Goal: Information Seeking & Learning: Learn about a topic

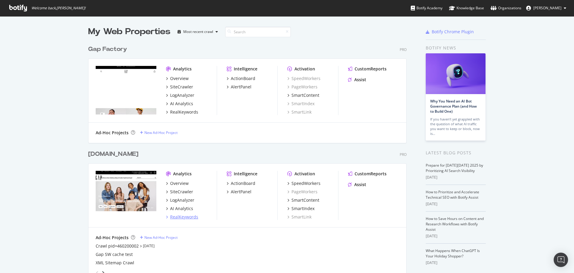
scroll to position [268, 565]
click at [182, 216] on div "RealKeywords" at bounding box center [184, 217] width 28 height 6
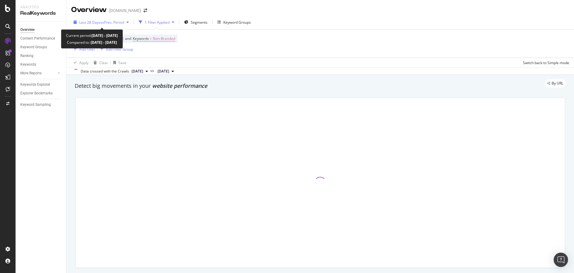
click at [112, 20] on span "vs Prev. Period" at bounding box center [113, 22] width 24 height 5
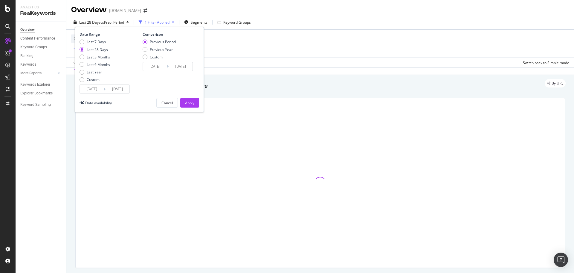
click at [92, 88] on input "[DATE]" at bounding box center [92, 89] width 24 height 8
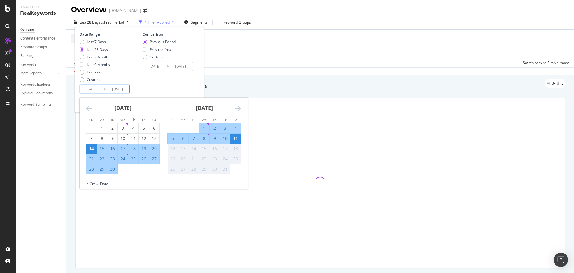
click at [89, 170] on div "28" at bounding box center [91, 169] width 10 height 6
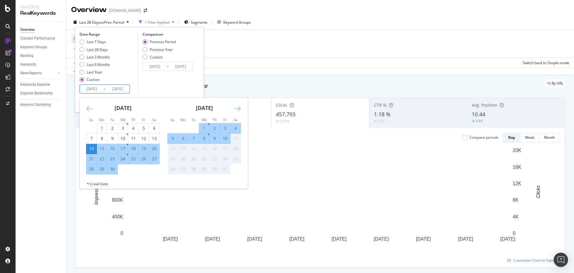
type input "[DATE]"
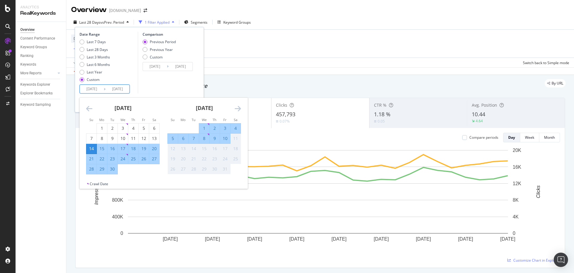
type input "[DATE]"
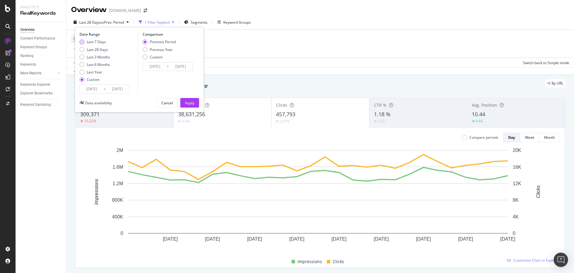
click at [88, 42] on div "Last 7 Days" at bounding box center [96, 41] width 19 height 5
type input "[DATE]"
click at [102, 89] on input "[DATE]" at bounding box center [92, 89] width 24 height 8
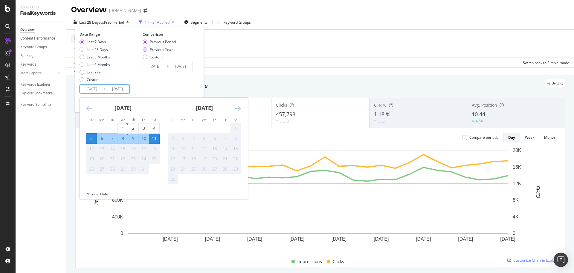
click at [149, 48] on div "Previous Year" at bounding box center [159, 49] width 33 height 5
type input "[DATE]"
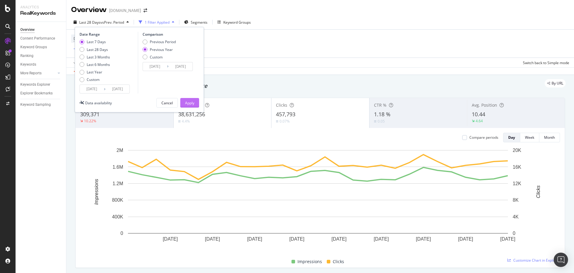
click at [192, 103] on div "Apply" at bounding box center [189, 102] width 9 height 5
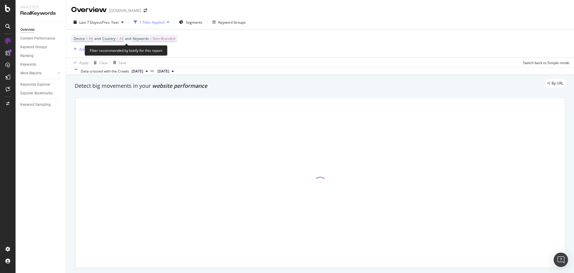
click at [162, 39] on span "Non-Branded" at bounding box center [164, 38] width 22 height 8
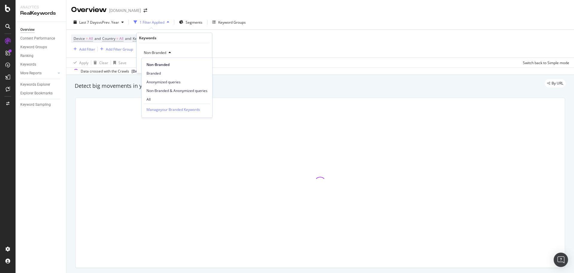
click at [157, 55] on span "Non-Branded" at bounding box center [154, 52] width 25 height 5
click at [158, 55] on div "Non-Branded" at bounding box center [158, 52] width 32 height 9
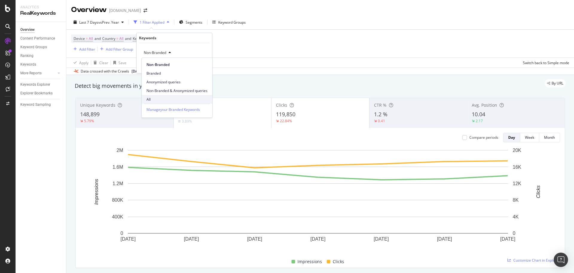
click at [151, 100] on span "All" at bounding box center [177, 99] width 61 height 5
click at [201, 65] on div "Apply" at bounding box center [202, 65] width 9 height 5
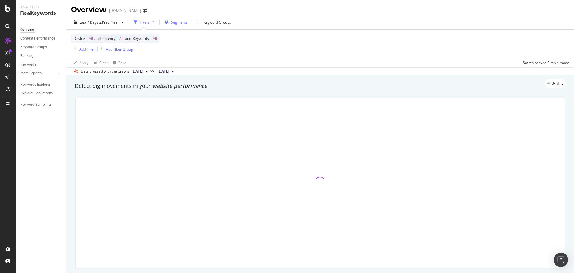
click at [176, 22] on span "Segments" at bounding box center [179, 22] width 17 height 5
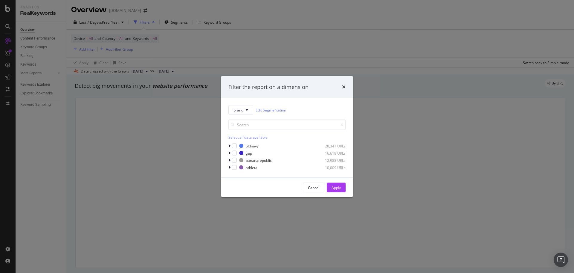
drag, startPoint x: 232, startPoint y: 160, endPoint x: 309, endPoint y: 178, distance: 79.3
click at [232, 160] on div "modal" at bounding box center [234, 160] width 5 height 5
click at [341, 187] on button "Apply" at bounding box center [336, 187] width 19 height 10
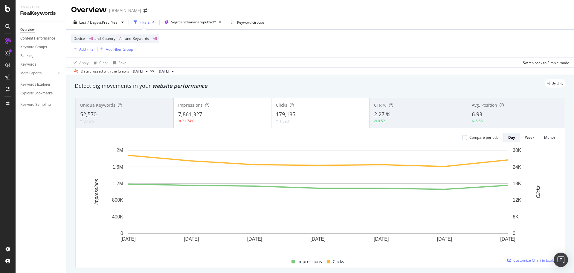
drag, startPoint x: 470, startPoint y: 68, endPoint x: 466, endPoint y: 72, distance: 5.5
click at [470, 68] on div "Data crossed with the Crawls [DATE] vs [DATE]" at bounding box center [320, 70] width 508 height 7
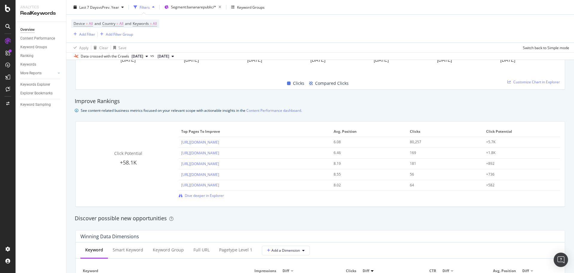
scroll to position [551, 0]
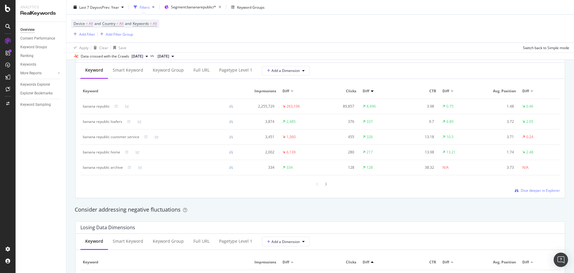
drag, startPoint x: 535, startPoint y: 190, endPoint x: 1, endPoint y: 7, distance: 564.4
click at [535, 190] on span "Dive deeper in Explorer" at bounding box center [540, 190] width 39 height 5
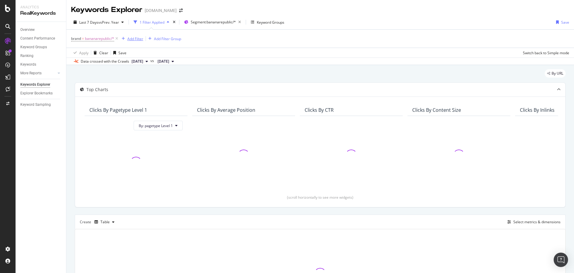
click at [133, 40] on div "Add Filter" at bounding box center [135, 38] width 16 height 5
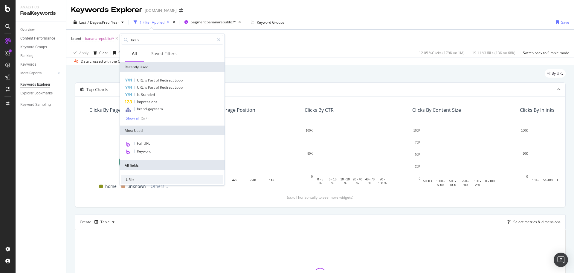
type input "brand"
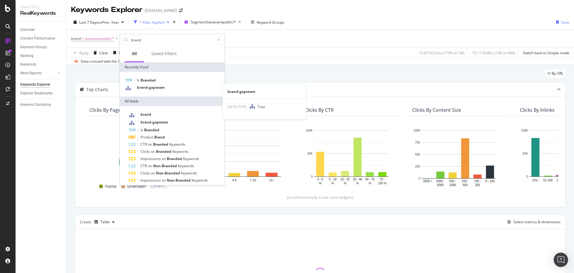
click at [152, 81] on span "Branded" at bounding box center [148, 79] width 15 height 5
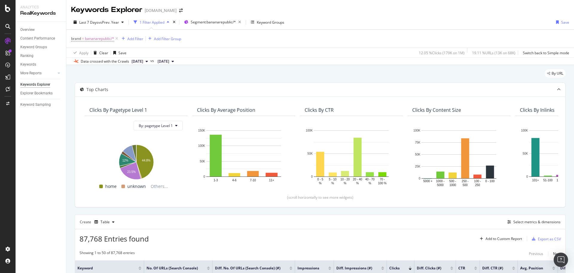
click at [148, 81] on div "By URL" at bounding box center [320, 75] width 491 height 13
click at [126, 42] on div "Add Filter" at bounding box center [131, 38] width 24 height 7
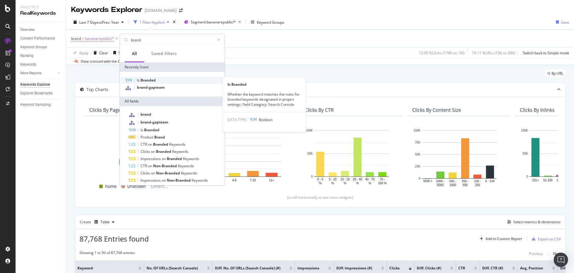
click at [154, 80] on span "Branded" at bounding box center [148, 79] width 15 height 5
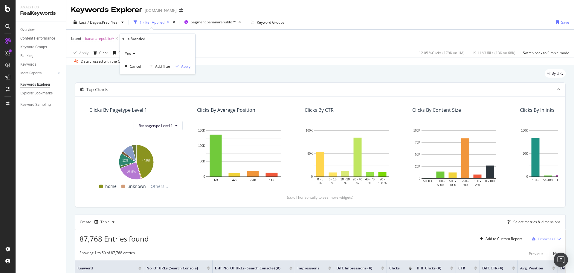
click at [133, 53] on icon at bounding box center [133, 54] width 4 height 4
click at [134, 72] on div "No" at bounding box center [158, 74] width 64 height 8
click at [185, 66] on div "Apply" at bounding box center [185, 66] width 9 height 5
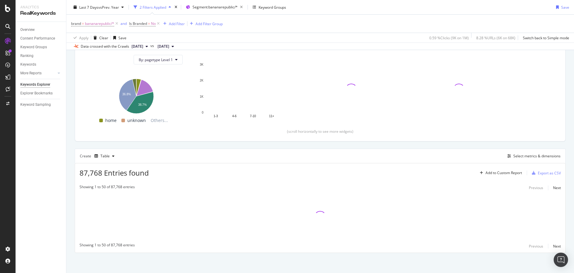
scroll to position [67, 0]
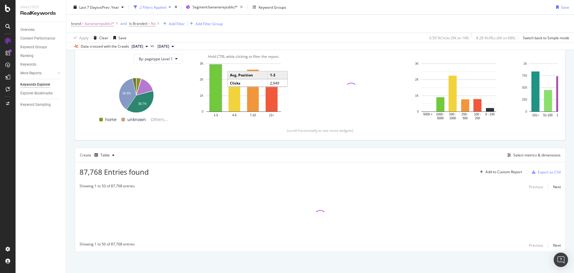
click at [218, 89] on rect "A chart." at bounding box center [216, 88] width 12 height 47
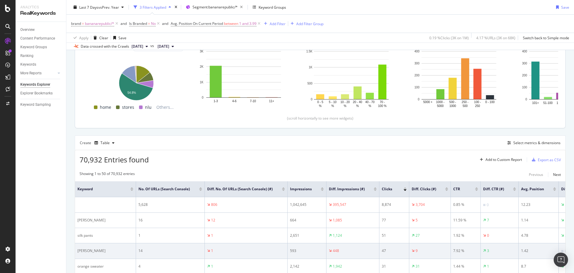
scroll to position [150, 0]
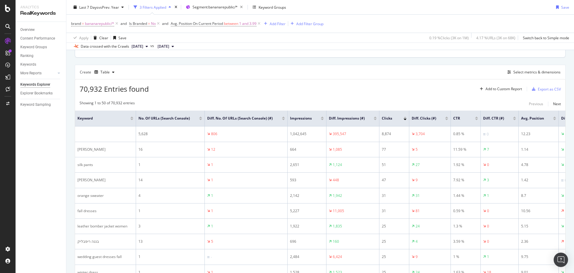
drag, startPoint x: 406, startPoint y: 119, endPoint x: 209, endPoint y: 264, distance: 244.9
click at [406, 118] on div at bounding box center [405, 116] width 3 height 1
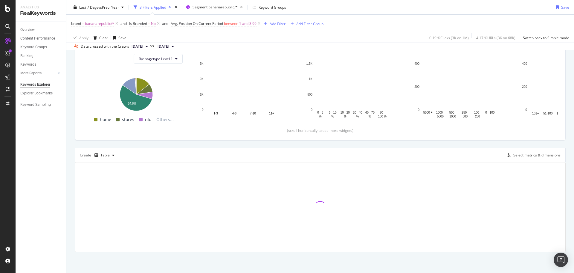
scroll to position [67, 0]
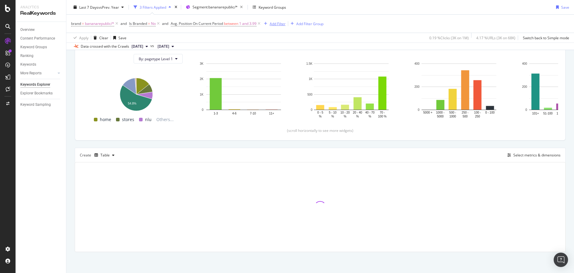
click at [279, 25] on div "Add Filter" at bounding box center [278, 23] width 16 height 5
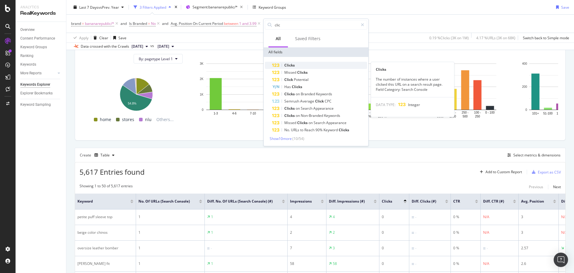
type input "clic"
click at [287, 65] on span "Clicks" at bounding box center [290, 65] width 10 height 5
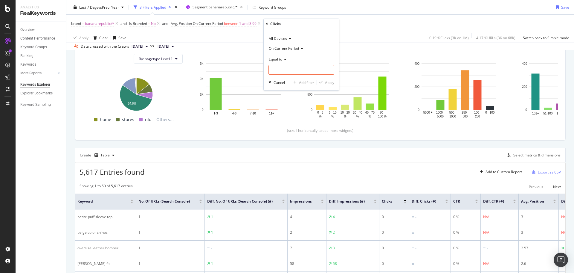
click at [290, 65] on div "Equal to" at bounding box center [302, 64] width 66 height 20
click at [290, 69] on input "number" at bounding box center [302, 70] width 66 height 10
click at [279, 63] on div "Equal to" at bounding box center [302, 59] width 66 height 10
drag, startPoint x: 287, startPoint y: 102, endPoint x: 287, endPoint y: 99, distance: 3.3
click at [287, 102] on span "Greater than" at bounding box center [283, 102] width 22 height 5
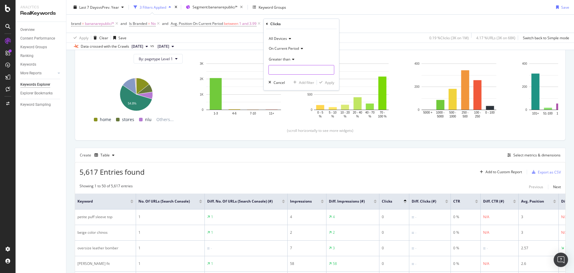
click at [287, 71] on input "number" at bounding box center [302, 70] width 66 height 10
type input "1"
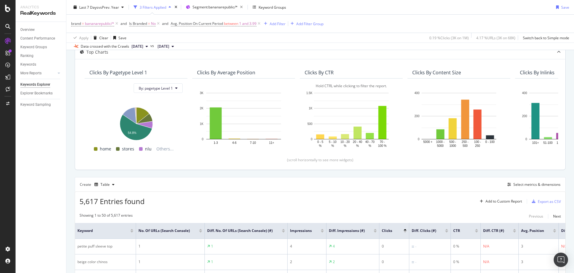
scroll to position [37, 0]
click at [279, 22] on div "Add Filter" at bounding box center [278, 23] width 16 height 5
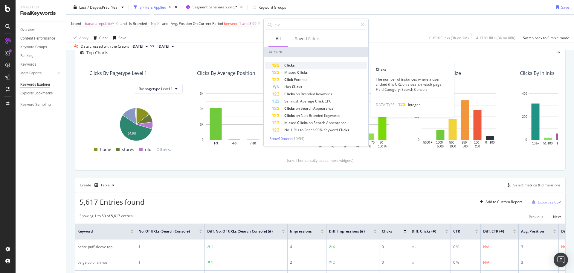
click at [292, 65] on span "Clicks" at bounding box center [290, 65] width 10 height 5
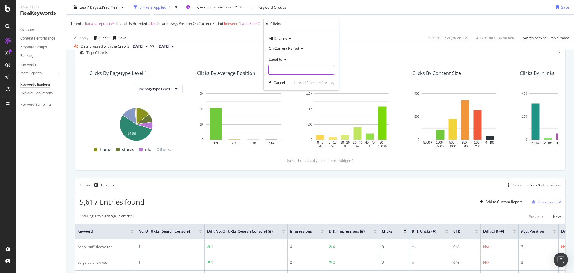
click at [279, 68] on input "number" at bounding box center [302, 70] width 66 height 10
click at [284, 58] on icon at bounding box center [284, 59] width 4 height 4
drag, startPoint x: 281, startPoint y: 103, endPoint x: 292, endPoint y: 70, distance: 34.7
click at [282, 102] on span "Greater than" at bounding box center [283, 102] width 22 height 5
click at [293, 69] on input "number" at bounding box center [302, 70] width 66 height 10
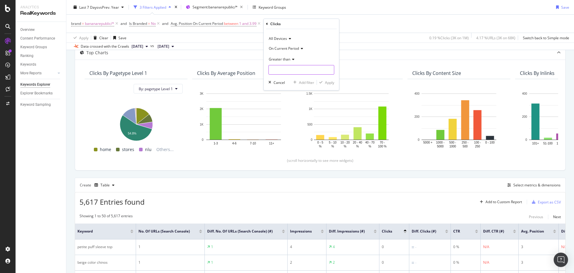
type input "1"
click at [331, 80] on div "Apply" at bounding box center [329, 82] width 9 height 5
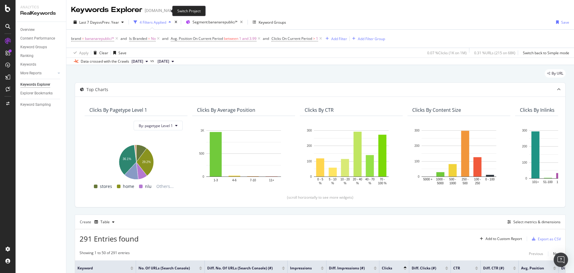
click at [179, 11] on icon "arrow-right-arrow-left" at bounding box center [181, 10] width 4 height 4
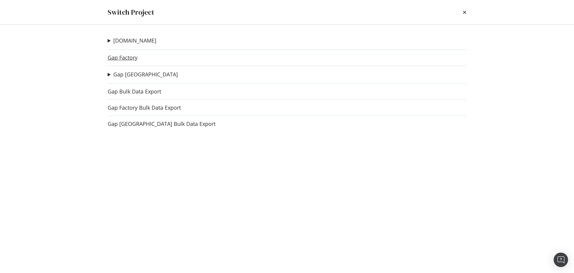
click at [129, 57] on link "Gap Factory" at bounding box center [123, 57] width 30 height 6
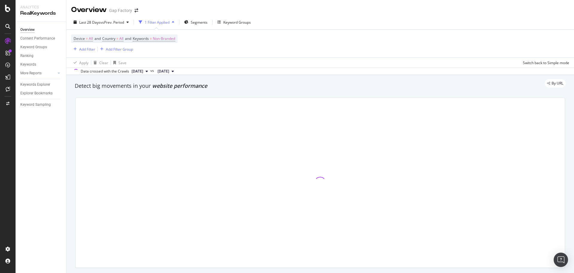
click at [199, 22] on span "Segments" at bounding box center [199, 22] width 17 height 5
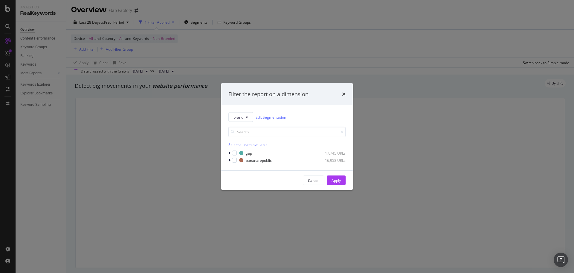
click at [234, 159] on div "modal" at bounding box center [234, 160] width 5 height 5
click at [335, 179] on div "Apply" at bounding box center [336, 179] width 9 height 5
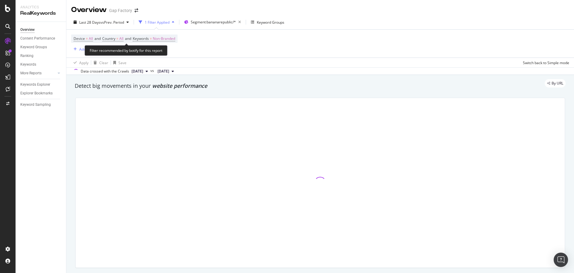
click at [147, 39] on span "Keywords" at bounding box center [141, 38] width 16 height 5
click at [162, 51] on span "Non-Branded" at bounding box center [154, 52] width 25 height 5
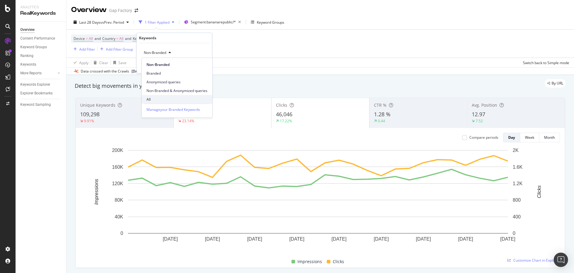
click at [154, 100] on span "All" at bounding box center [177, 99] width 61 height 5
click at [203, 67] on div "Apply" at bounding box center [202, 65] width 9 height 5
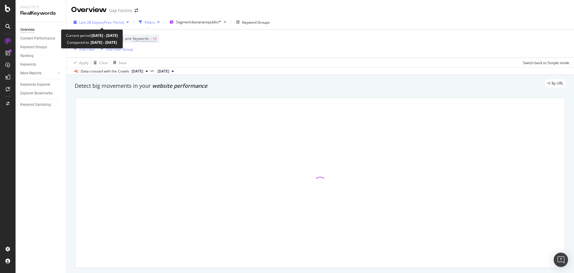
click at [105, 21] on span "vs Prev. Period" at bounding box center [113, 22] width 24 height 5
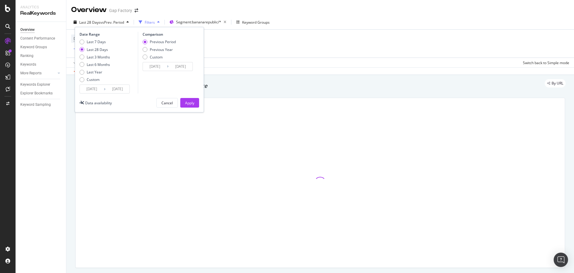
drag, startPoint x: 84, startPoint y: 43, endPoint x: 121, endPoint y: 39, distance: 36.6
click at [84, 43] on div "Last 7 Days" at bounding box center [95, 41] width 31 height 5
type input "[DATE]"
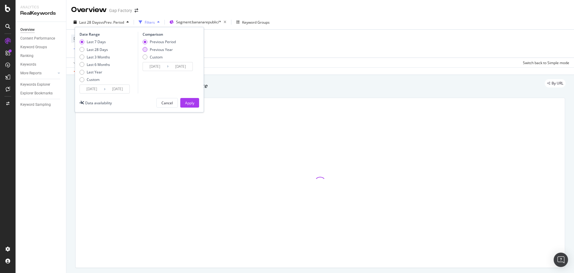
click at [150, 48] on div "Previous Year" at bounding box center [161, 49] width 23 height 5
click at [184, 101] on button "Apply" at bounding box center [189, 103] width 19 height 10
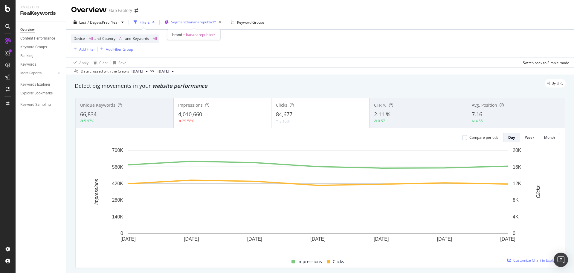
click at [206, 22] on span "Segment: bananarepublic/*" at bounding box center [193, 21] width 45 height 5
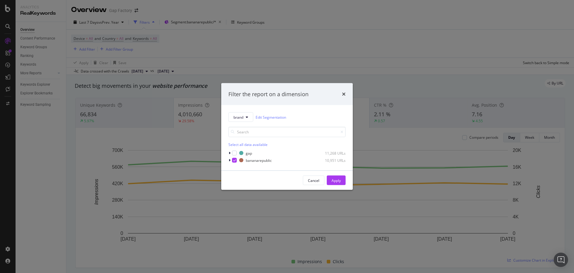
click at [346, 45] on div "Filter the report on a dimension brand Edit Segmentation Select all data availa…" at bounding box center [287, 136] width 574 height 273
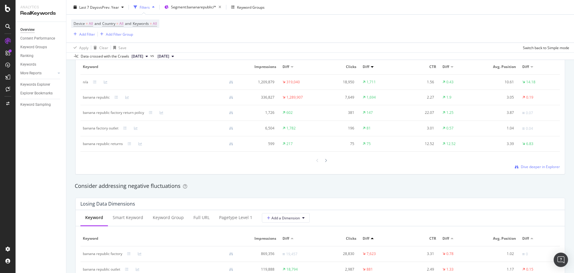
scroll to position [491, 0]
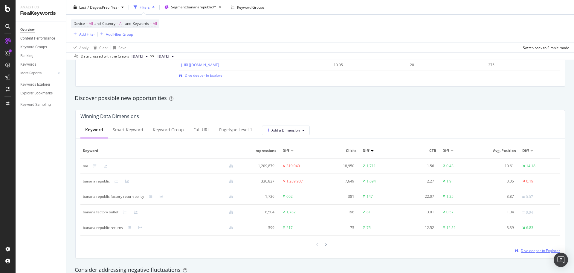
click at [550, 252] on span "Dive deeper in Explorer" at bounding box center [540, 250] width 39 height 5
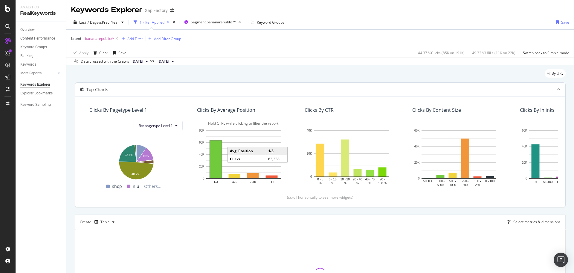
click at [215, 152] on rect "A chart." at bounding box center [216, 159] width 12 height 38
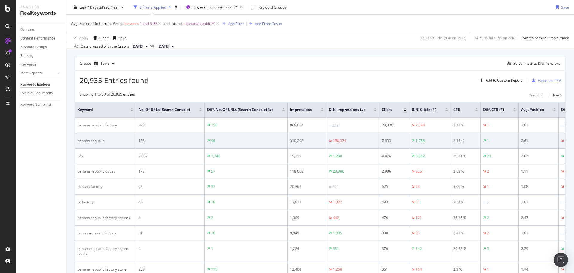
scroll to position [209, 0]
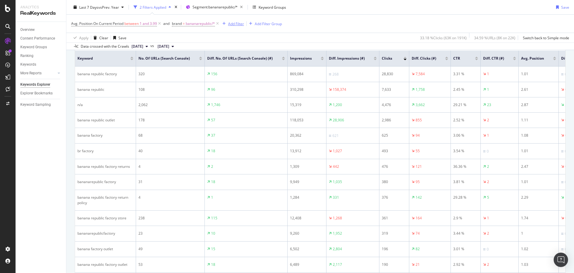
click at [231, 21] on div "Add Filter" at bounding box center [236, 23] width 16 height 5
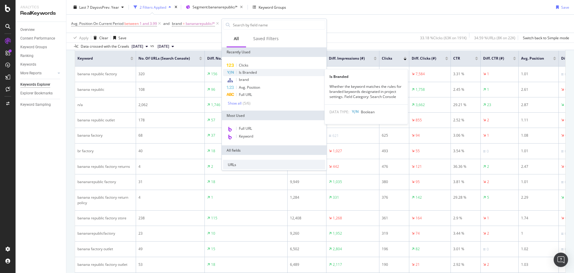
click at [247, 72] on span "Is Branded" at bounding box center [248, 72] width 18 height 5
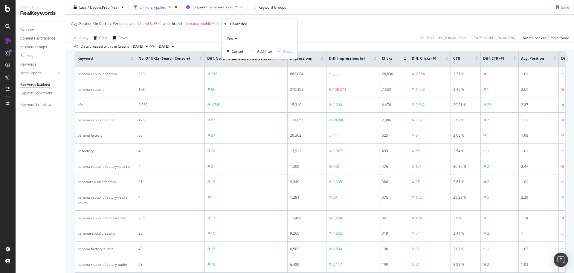
click at [234, 41] on div "Yes" at bounding box center [260, 39] width 66 height 10
drag, startPoint x: 235, startPoint y: 61, endPoint x: 282, endPoint y: 57, distance: 46.3
click at [239, 60] on div "No" at bounding box center [260, 59] width 64 height 8
click at [287, 52] on div "Apply" at bounding box center [287, 51] width 9 height 5
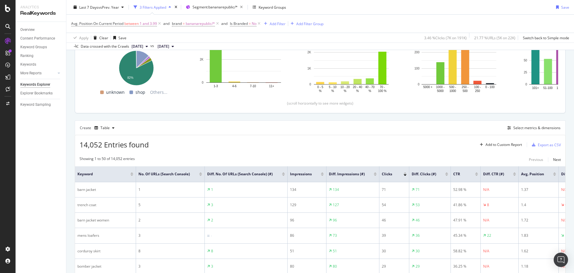
scroll to position [60, 0]
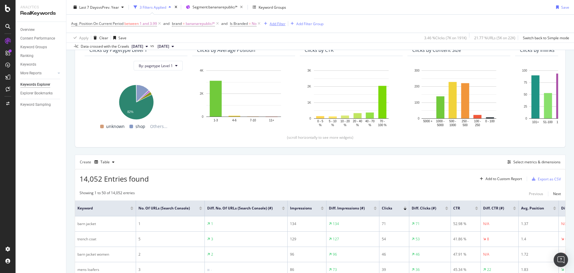
drag, startPoint x: 405, startPoint y: 209, endPoint x: 280, endPoint y: 25, distance: 222.5
click at [405, 208] on div at bounding box center [405, 206] width 3 height 1
click at [280, 25] on div "Add Filter" at bounding box center [278, 23] width 16 height 5
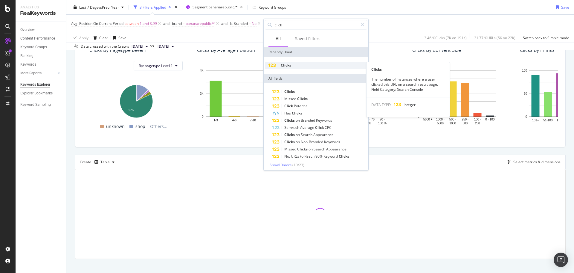
type input "click"
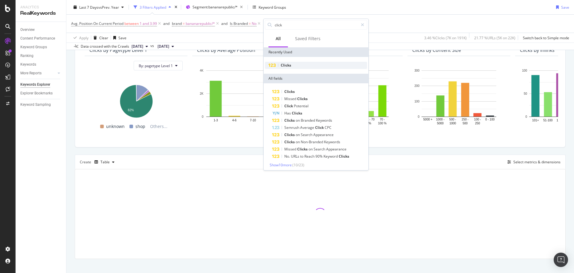
click at [294, 68] on div "Clicks" at bounding box center [316, 65] width 102 height 7
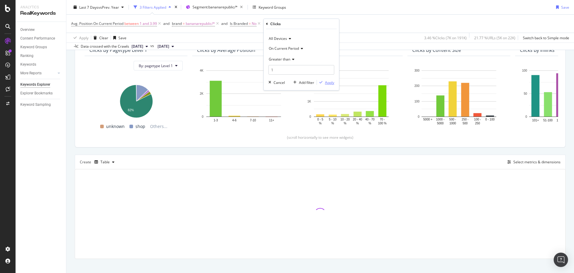
click at [331, 83] on div "Apply" at bounding box center [329, 82] width 9 height 5
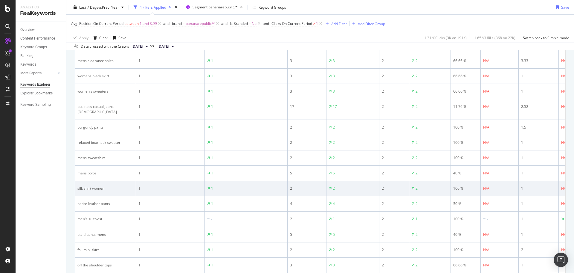
scroll to position [239, 0]
